Goal: Browse casually: Explore the website without a specific task or goal

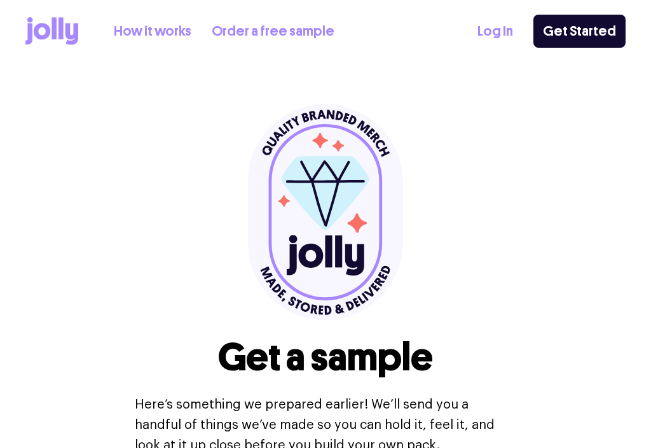
select select
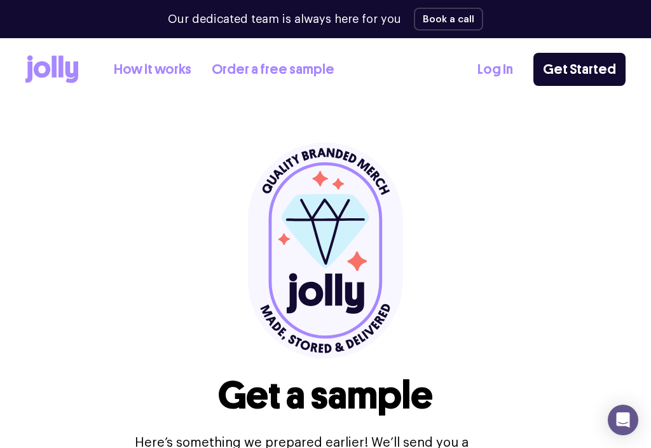
click at [599, 74] on link "Get Started" at bounding box center [580, 69] width 92 height 33
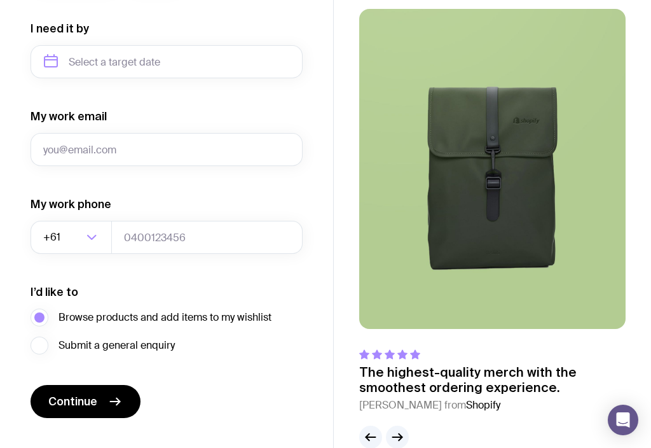
scroll to position [674, 0]
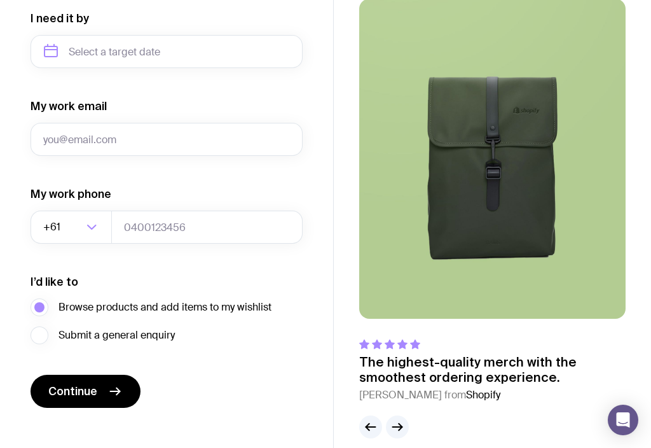
click at [108, 394] on icon "submit" at bounding box center [114, 391] width 15 height 15
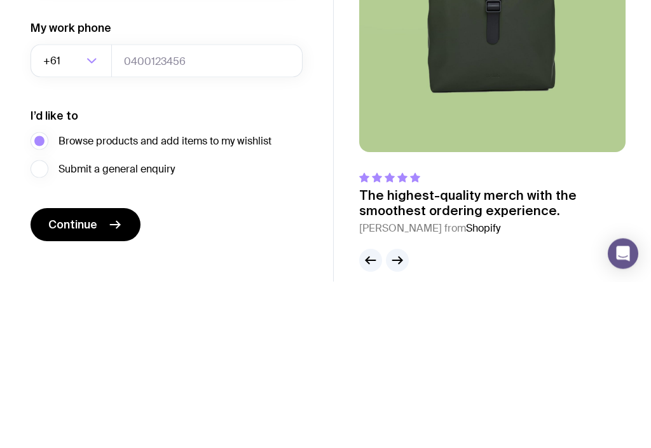
type input "[DOMAIN_NAME][EMAIL_ADDRESS][DOMAIN_NAME]"
click at [263, 211] on input "tel" at bounding box center [206, 227] width 191 height 33
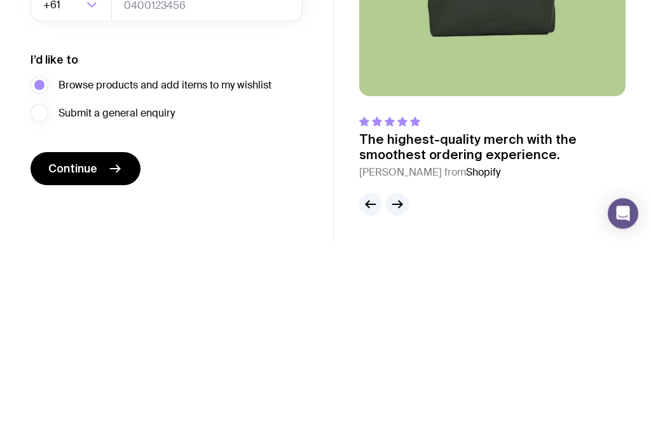
click at [101, 359] on button "Continue" at bounding box center [86, 375] width 110 height 33
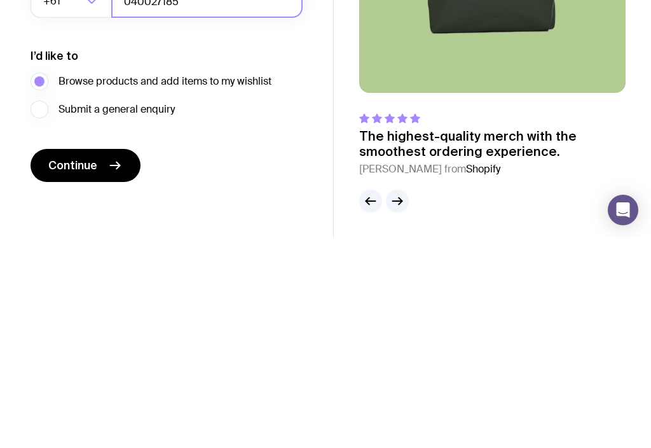
type input "040027185"
click at [80, 359] on button "Continue" at bounding box center [86, 375] width 110 height 33
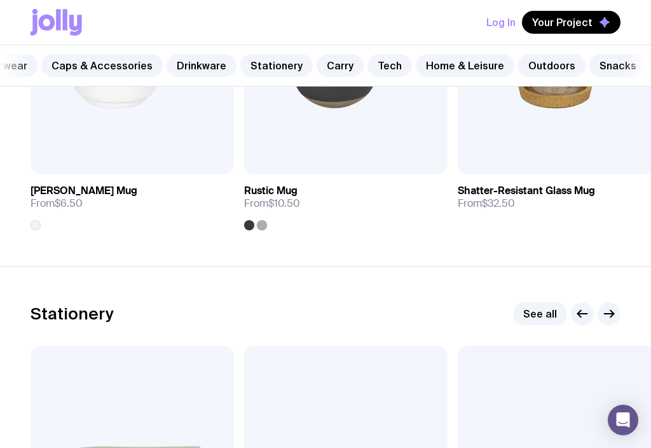
scroll to position [0, 225]
click at [603, 67] on link "Snacks" at bounding box center [618, 65] width 57 height 23
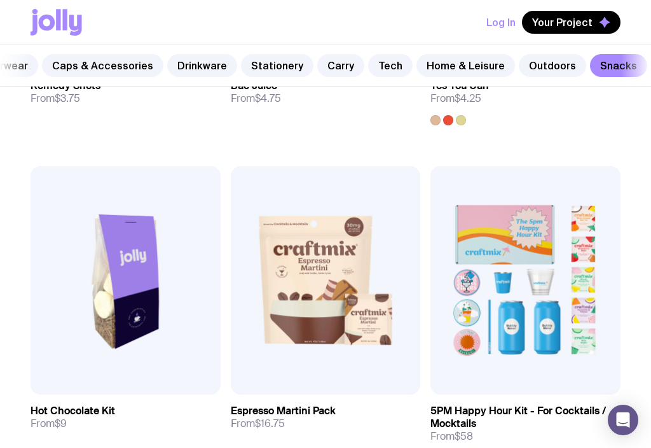
scroll to position [1130, 0]
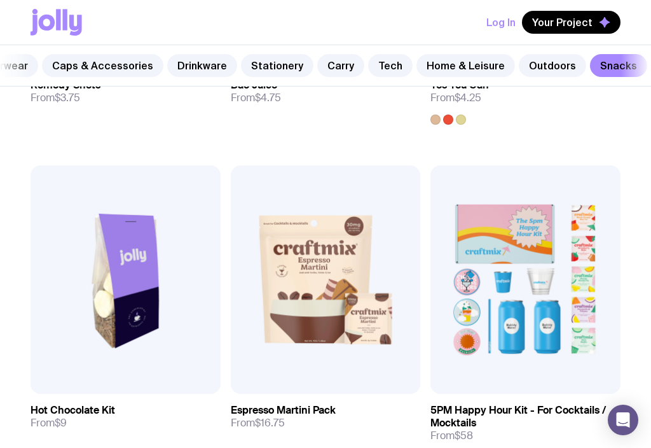
click at [539, 64] on link "Outdoors" at bounding box center [552, 65] width 67 height 23
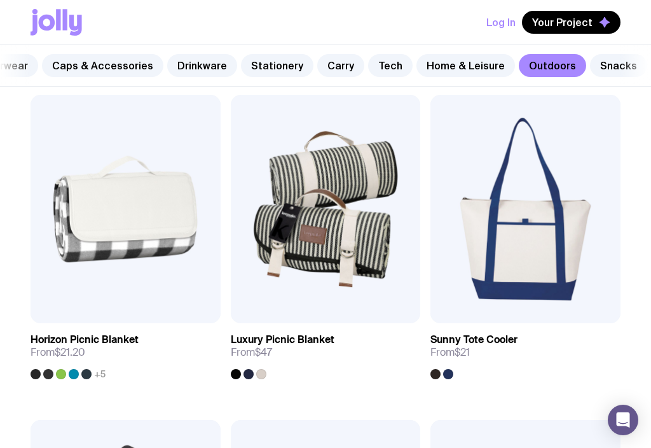
scroll to position [1212, 0]
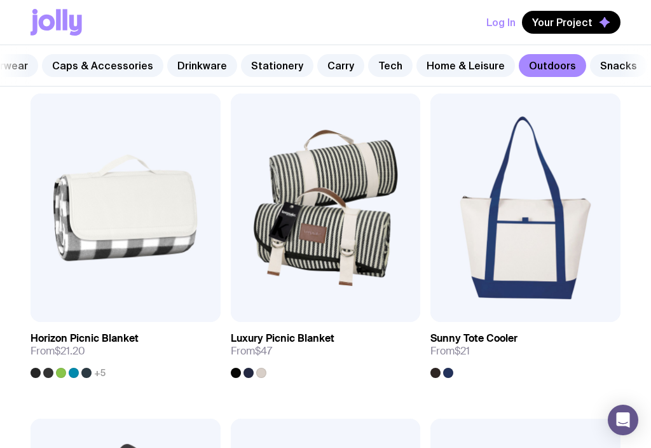
click at [445, 59] on link "Home & Leisure" at bounding box center [466, 65] width 99 height 23
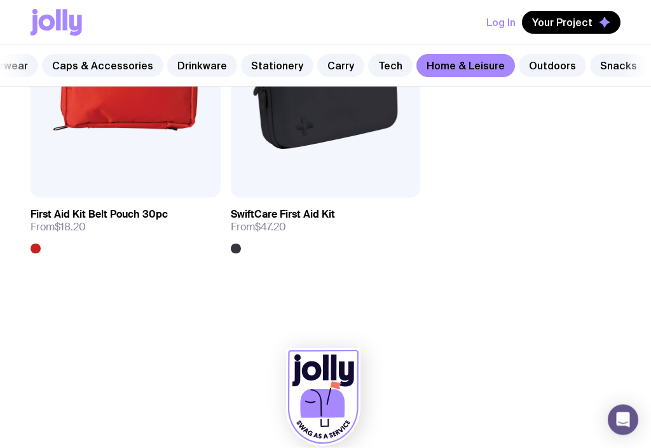
scroll to position [3600, 0]
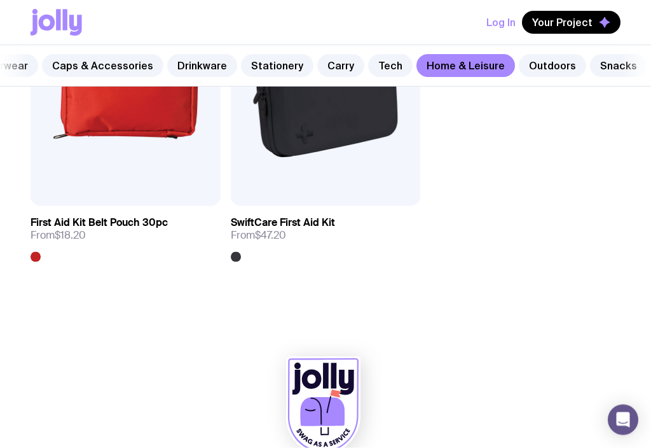
click at [382, 73] on link "Tech" at bounding box center [390, 65] width 45 height 23
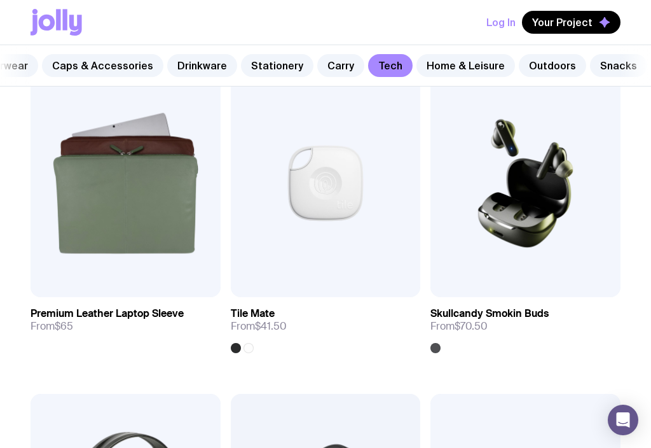
scroll to position [2522, 0]
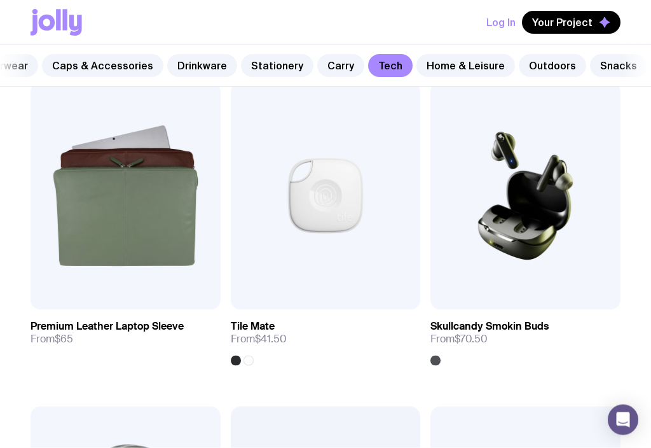
click at [328, 75] on link "Carry" at bounding box center [340, 65] width 47 height 23
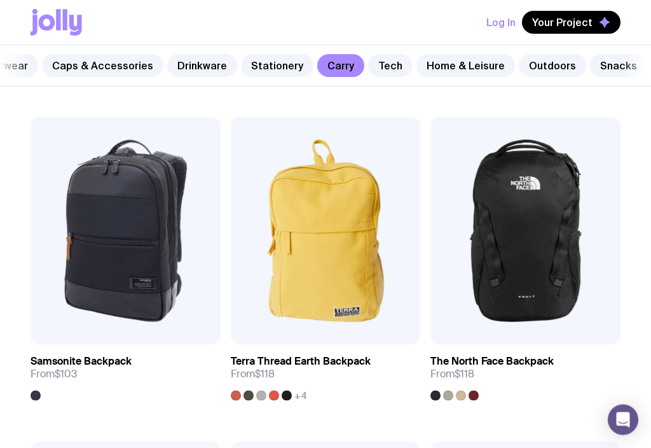
scroll to position [1525, 0]
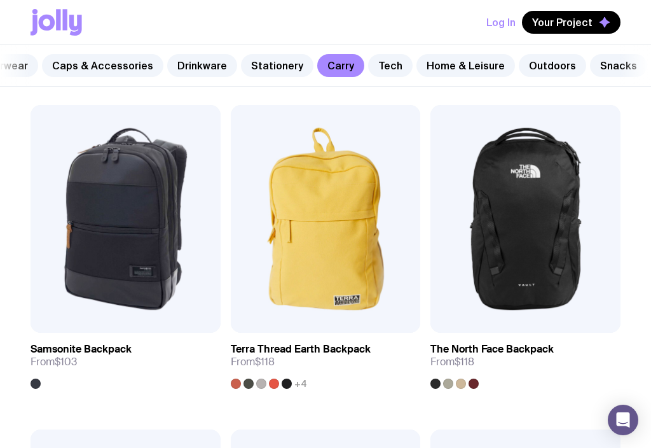
click at [256, 76] on link "Stationery" at bounding box center [277, 65] width 73 height 23
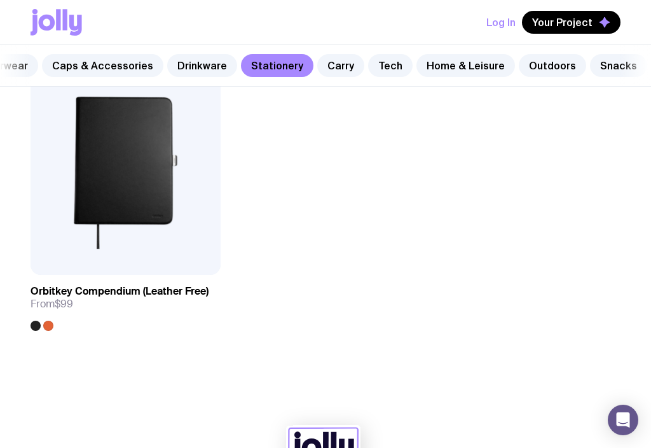
scroll to position [2881, 0]
click at [191, 75] on link "Drinkware" at bounding box center [202, 65] width 70 height 23
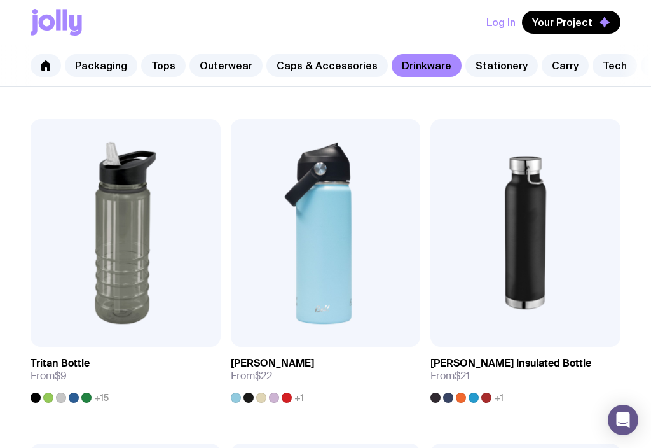
click at [324, 66] on link "Caps & Accessories" at bounding box center [327, 65] width 121 height 23
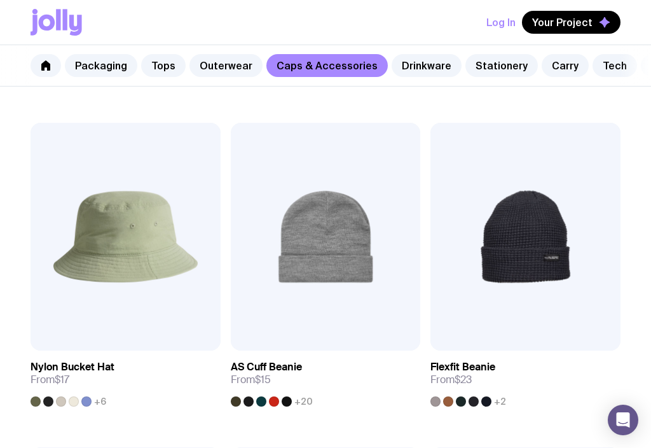
scroll to position [1807, 0]
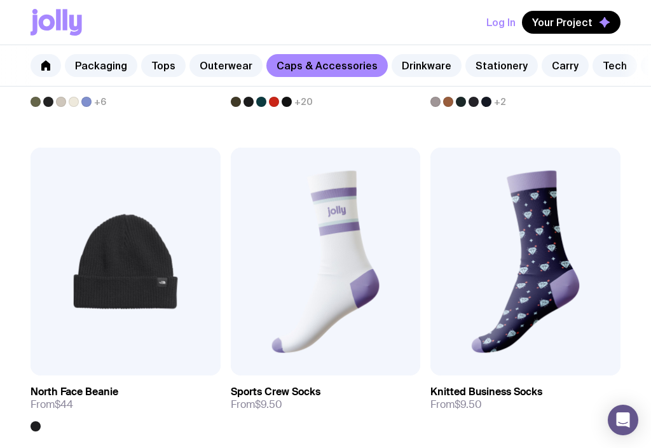
click at [218, 66] on link "Outerwear" at bounding box center [226, 65] width 73 height 23
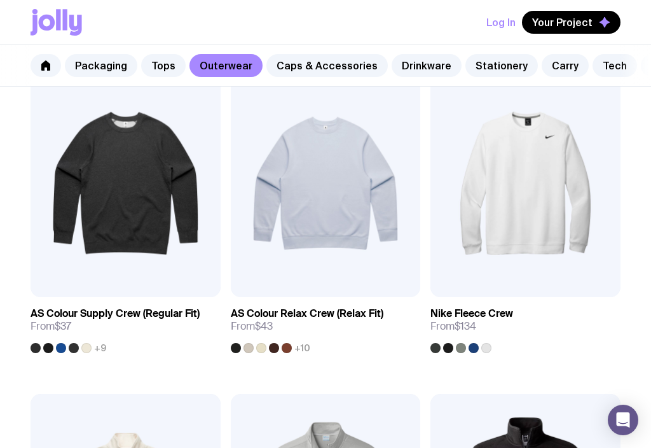
scroll to position [242, 0]
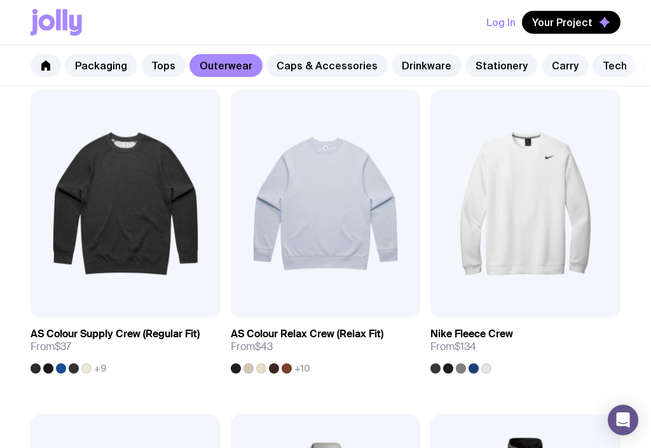
click at [579, 21] on span "Your Project" at bounding box center [562, 22] width 60 height 13
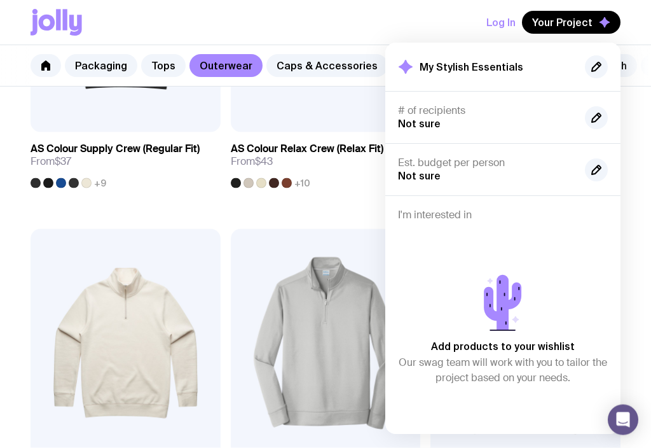
scroll to position [428, 0]
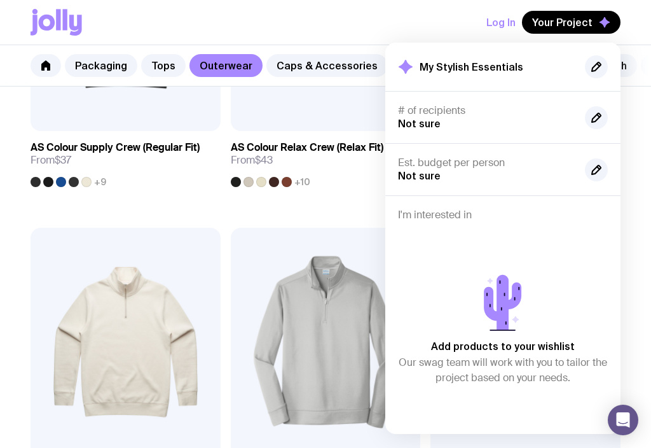
click at [132, 165] on link "AS Colour Supply Crew (Regular Fit) From $37 +9" at bounding box center [126, 159] width 190 height 56
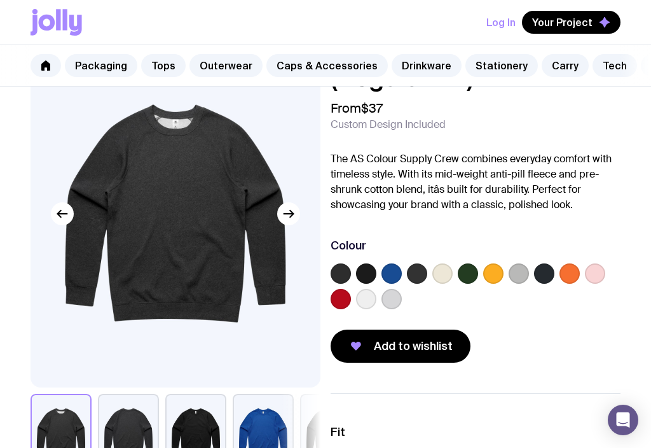
scroll to position [67, 0]
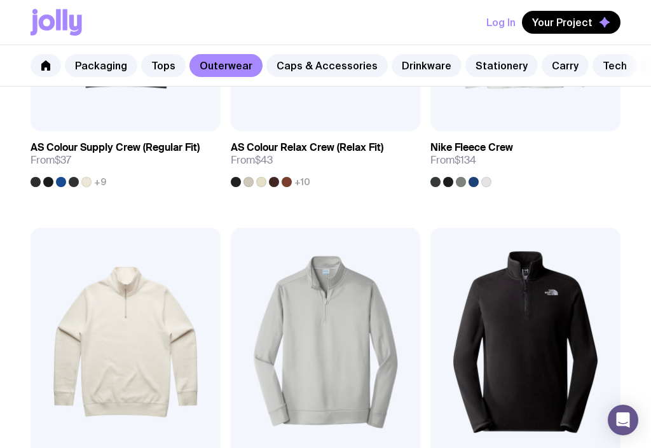
scroll to position [378, 0]
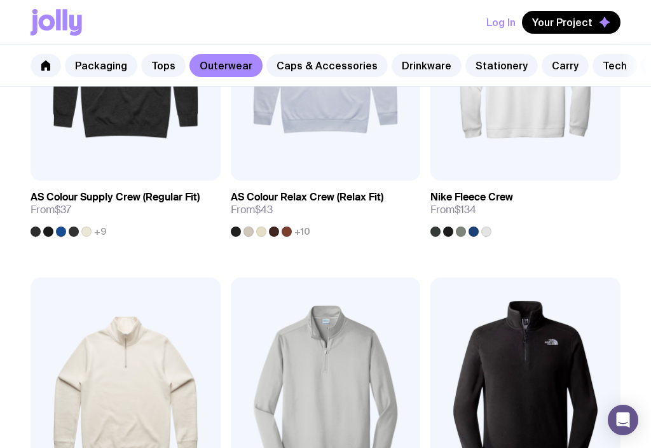
click at [147, 66] on link "Tops" at bounding box center [163, 65] width 45 height 23
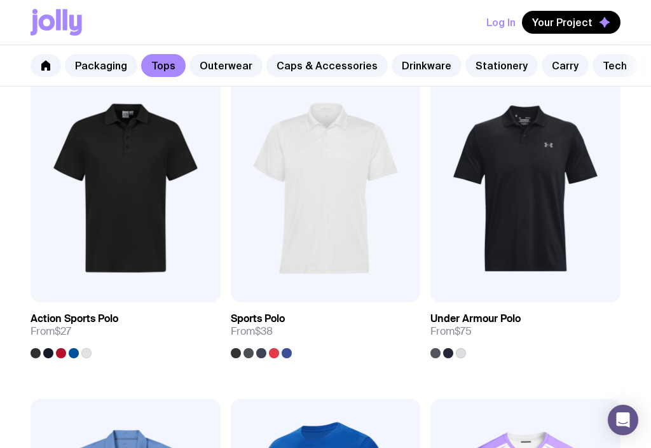
scroll to position [906, 0]
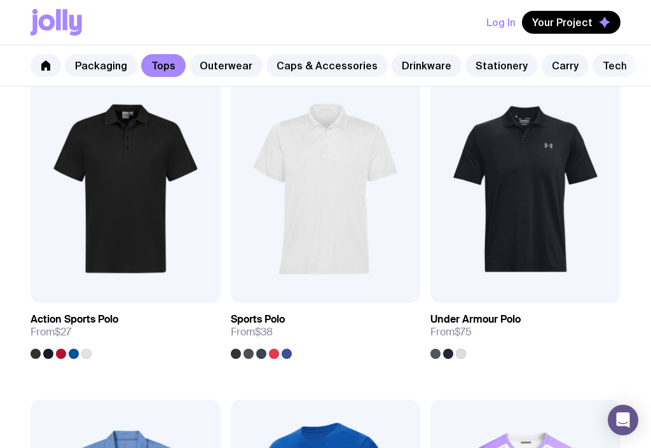
click at [101, 69] on link "Packaging" at bounding box center [101, 65] width 73 height 23
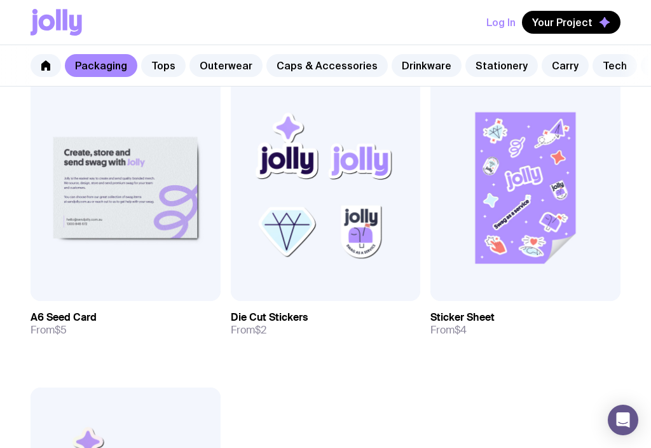
scroll to position [1508, 0]
